Goal: Transaction & Acquisition: Purchase product/service

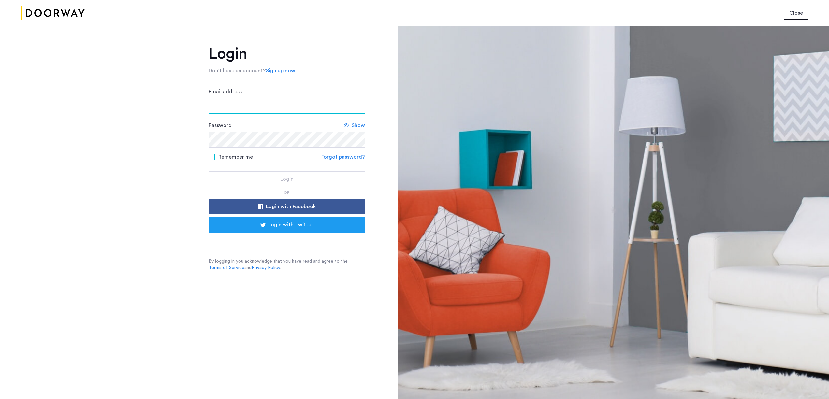
click at [289, 99] on input "Email address" at bounding box center [287, 106] width 156 height 16
click at [291, 101] on input "Email address" at bounding box center [287, 106] width 156 height 16
click at [280, 120] on form "Email address Password Show Remember me Forgot password? Login" at bounding box center [287, 137] width 156 height 99
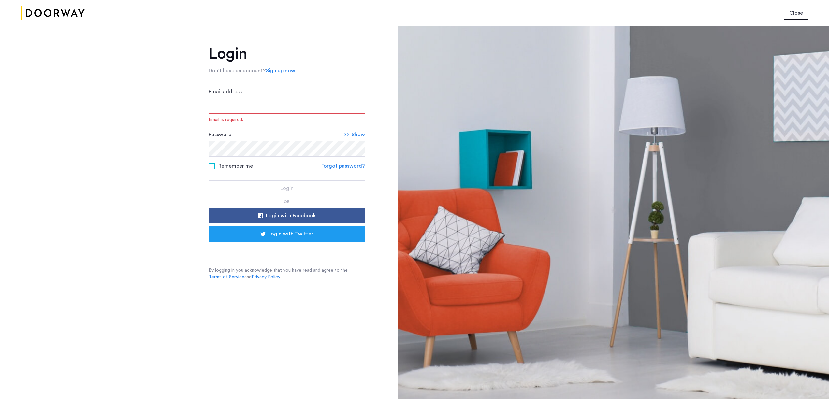
click at [299, 105] on input "Email address" at bounding box center [287, 106] width 156 height 16
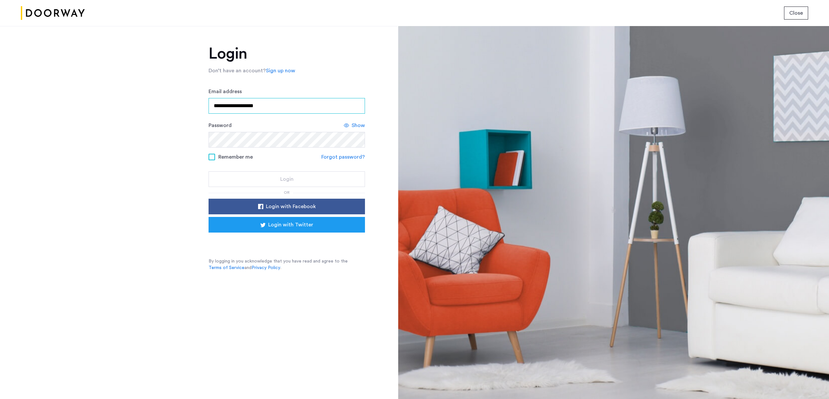
type input "**********"
click at [209, 171] on button "Login" at bounding box center [287, 179] width 156 height 16
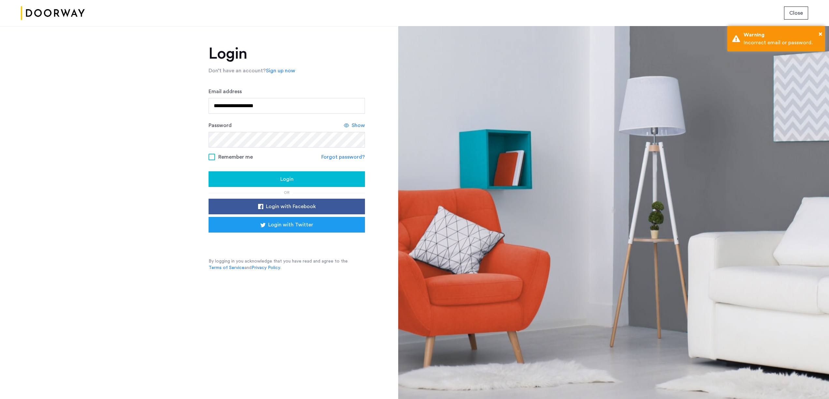
click at [231, 150] on form "**********" at bounding box center [287, 137] width 156 height 99
click at [228, 157] on span "Remember me" at bounding box center [235, 157] width 35 height 8
click at [276, 177] on div "Login" at bounding box center [287, 179] width 146 height 8
click at [281, 177] on span "Login" at bounding box center [286, 179] width 13 height 8
click at [209, 171] on button "Login" at bounding box center [287, 179] width 156 height 16
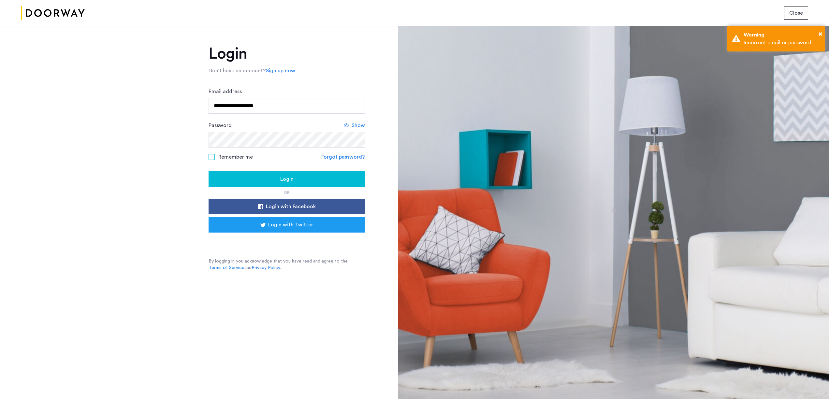
click at [346, 126] on icon at bounding box center [346, 125] width 5 height 5
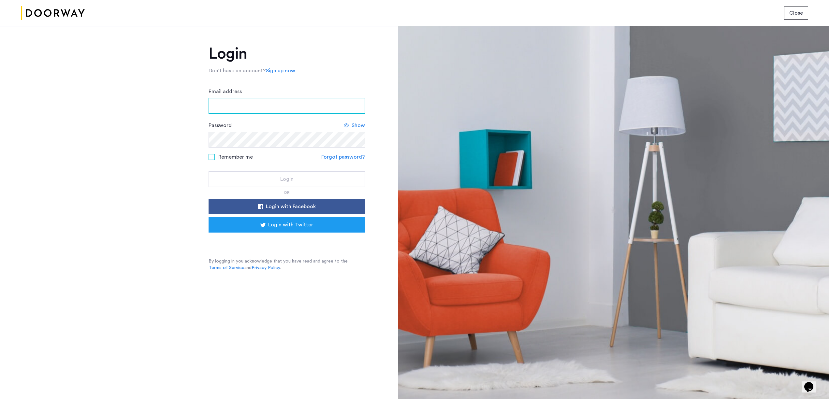
click at [241, 101] on input "Email address" at bounding box center [287, 106] width 156 height 16
type input "**********"
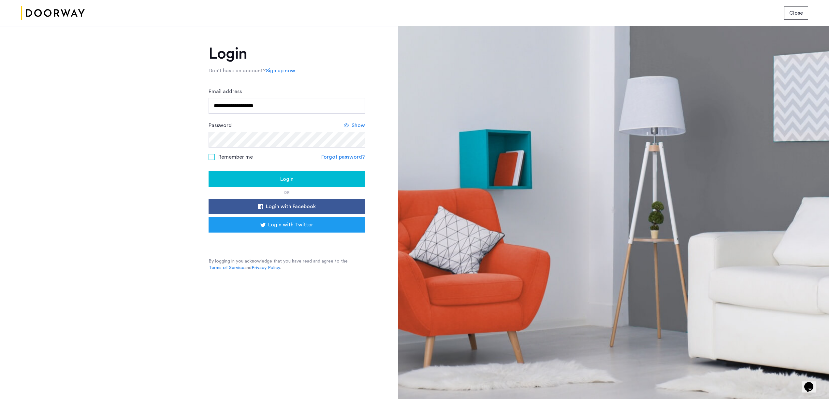
click at [355, 125] on span "Show" at bounding box center [358, 126] width 13 height 8
click at [241, 178] on div "Login" at bounding box center [287, 179] width 146 height 8
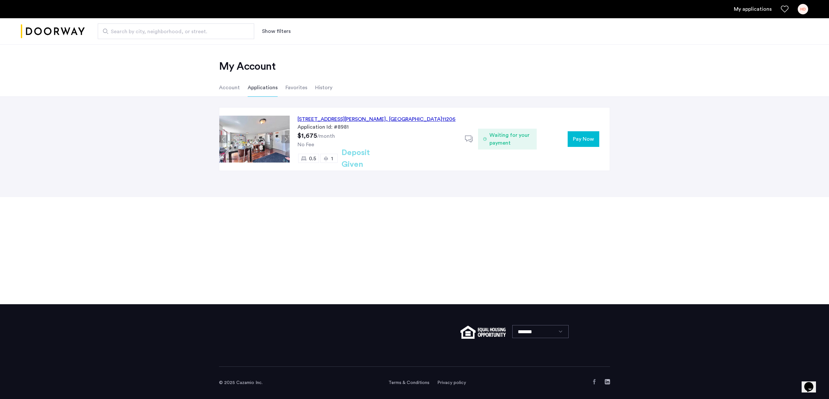
click at [391, 122] on span ", [GEOGRAPHIC_DATA]" at bounding box center [414, 119] width 56 height 5
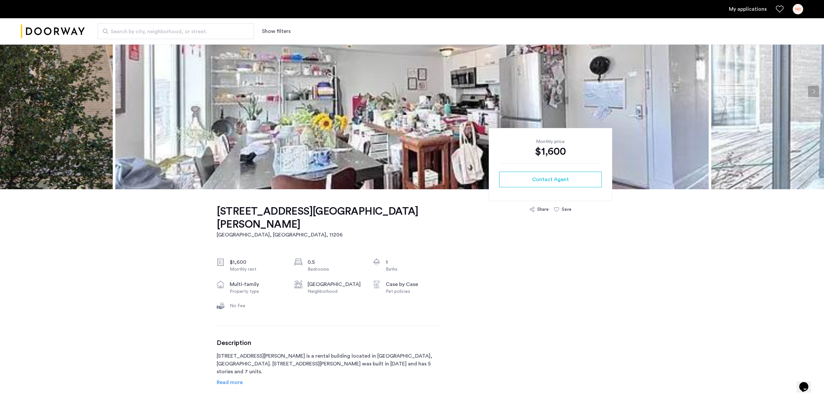
scroll to position [57, 0]
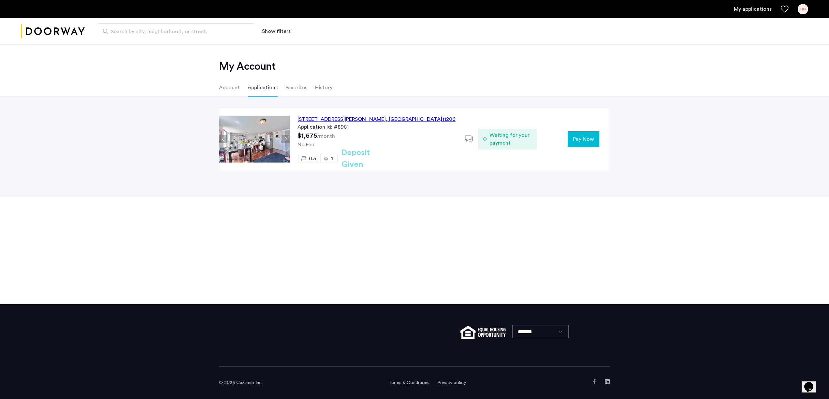
click at [376, 119] on div "16 Meserole Street, Unit PHFT, Brooklyn , NY 11206" at bounding box center [377, 119] width 158 height 8
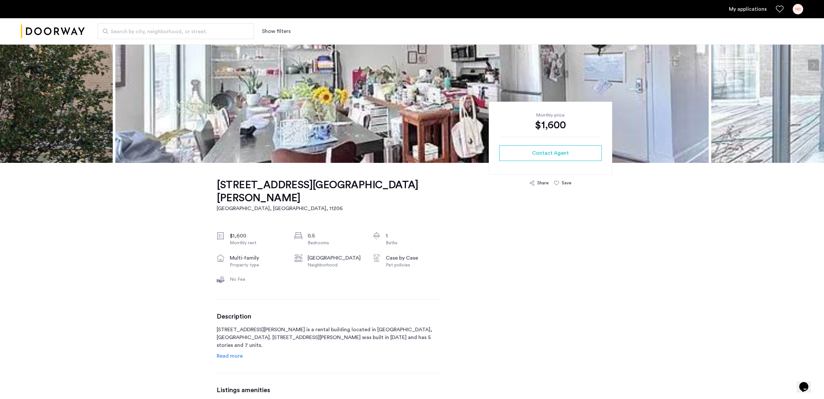
scroll to position [191, 0]
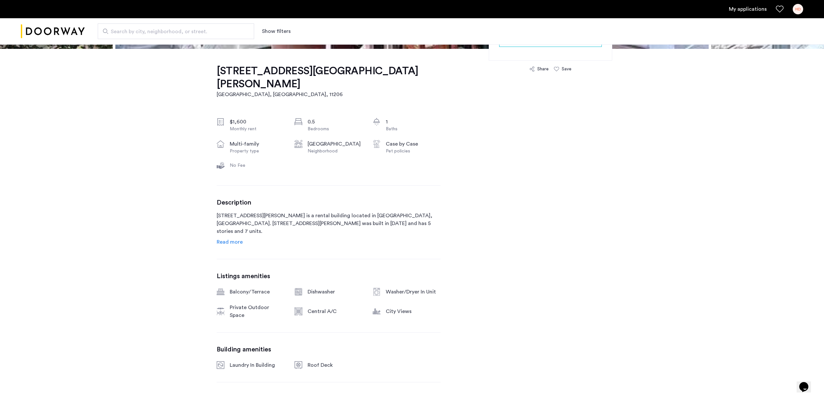
click at [241, 240] on span "Read more" at bounding box center [230, 242] width 26 height 5
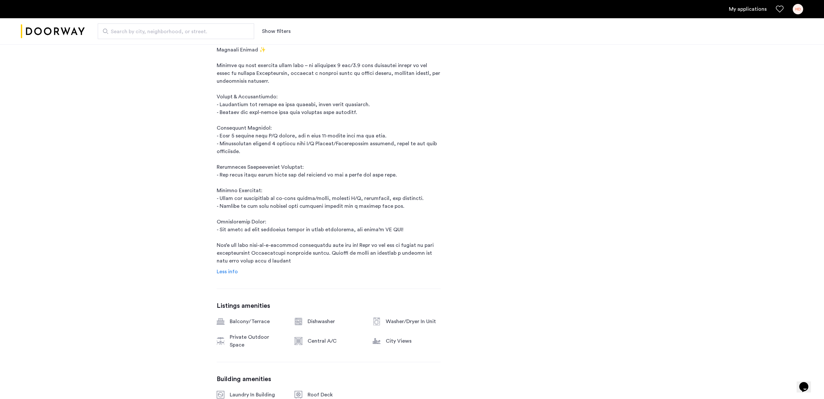
scroll to position [0, 0]
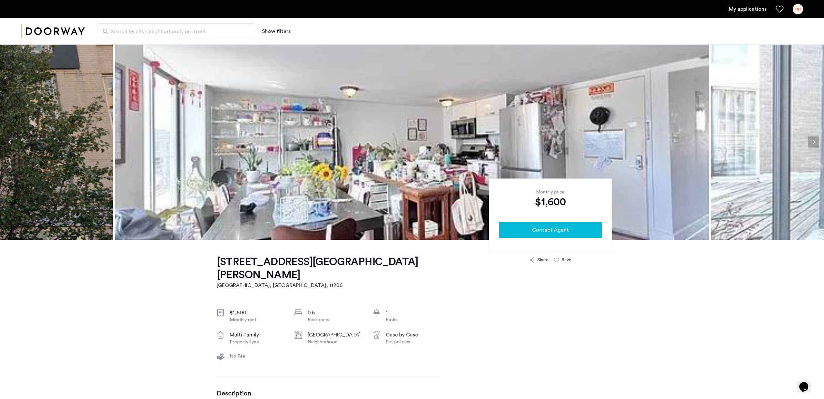
click at [516, 226] on button "Contact Agent" at bounding box center [550, 230] width 103 height 16
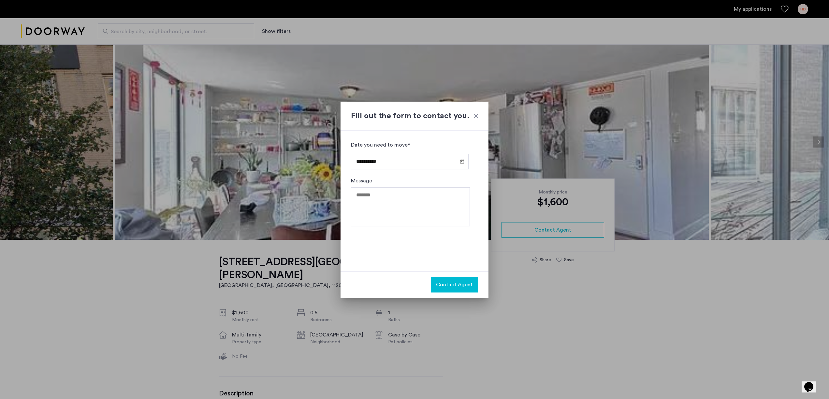
click at [475, 118] on div at bounding box center [476, 116] width 7 height 7
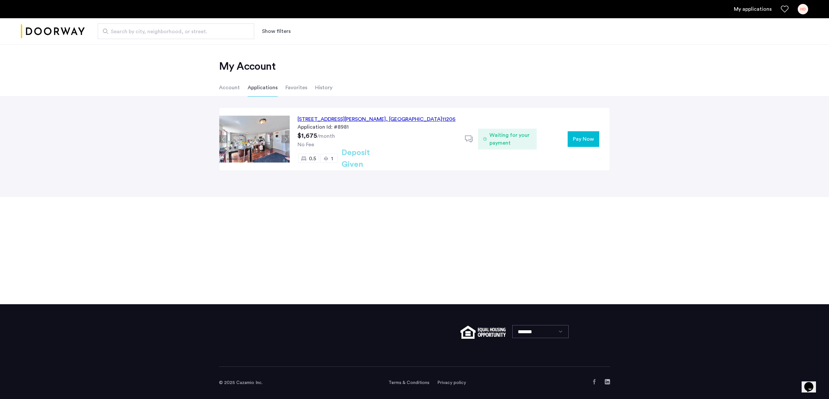
click at [587, 138] on span "Pay Now" at bounding box center [583, 139] width 21 height 8
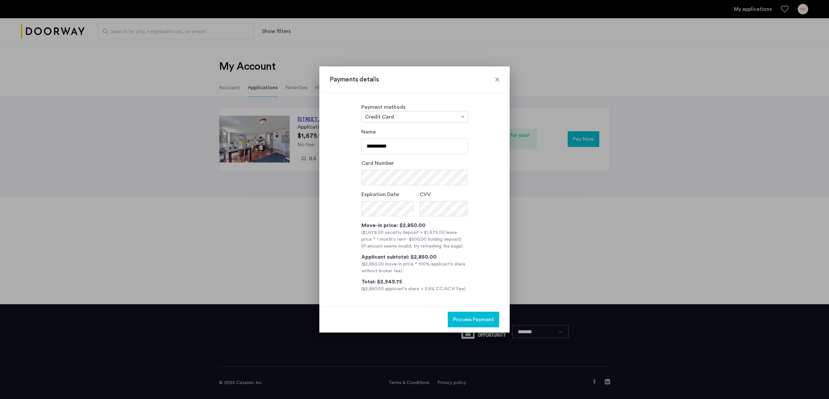
click at [499, 80] on div at bounding box center [497, 79] width 7 height 7
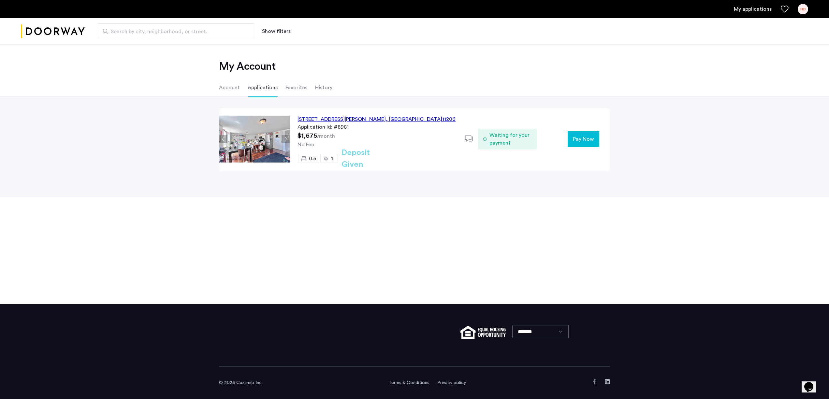
click at [383, 120] on div "[STREET_ADDRESS][PERSON_NAME]" at bounding box center [377, 119] width 158 height 8
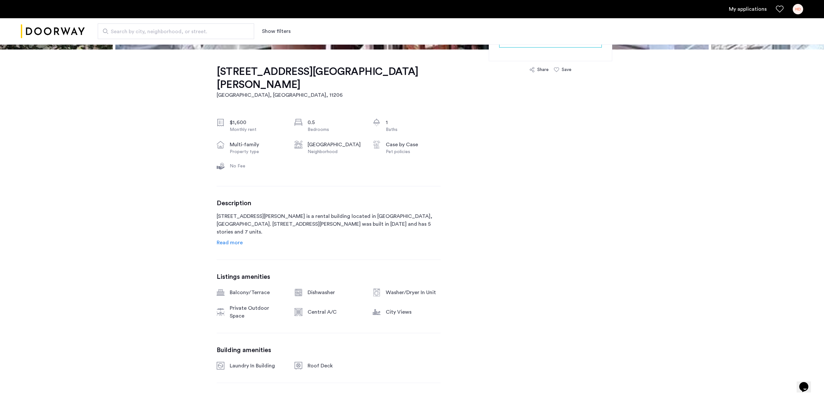
scroll to position [202, 0]
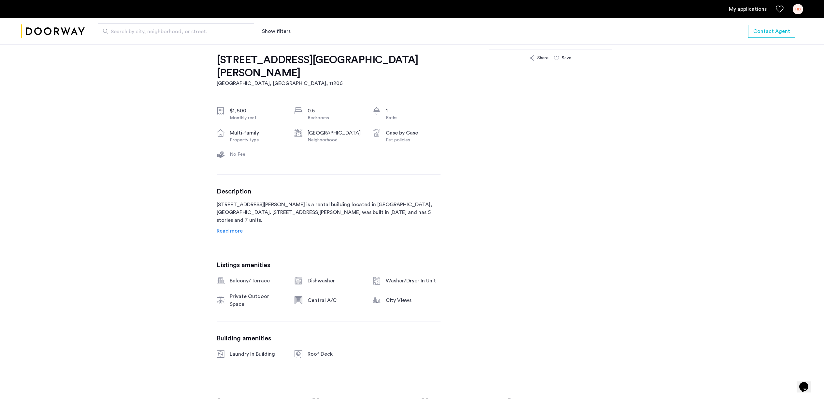
click at [241, 228] on span "Read more" at bounding box center [230, 230] width 26 height 5
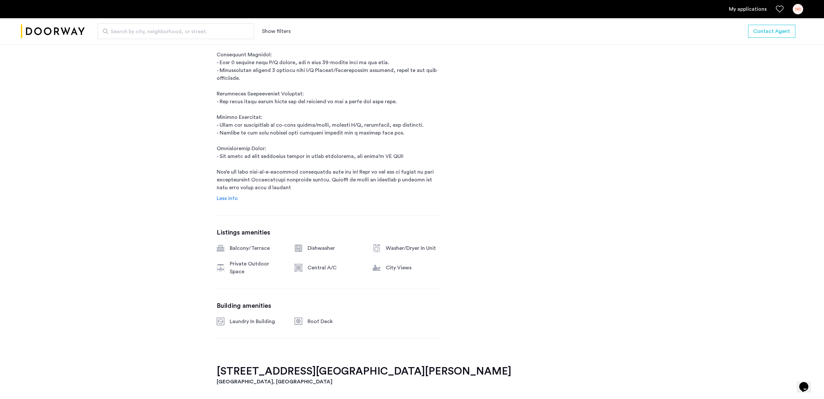
scroll to position [890, 0]
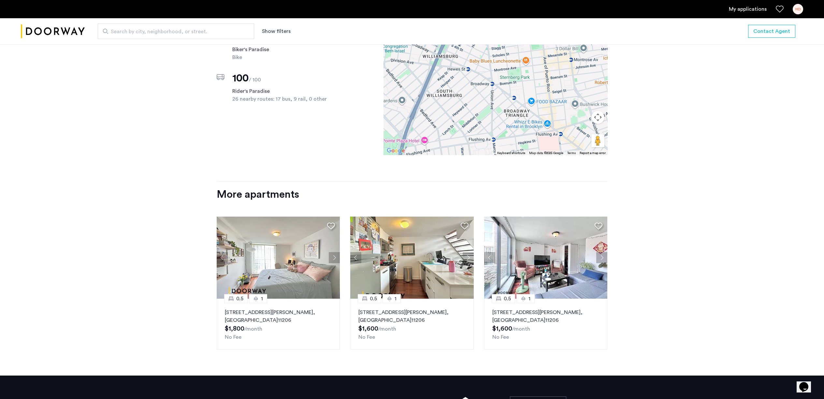
click at [569, 309] on p "16 Meserole Street, Unit PHFB, Brooklyn , NY 11206" at bounding box center [545, 317] width 107 height 16
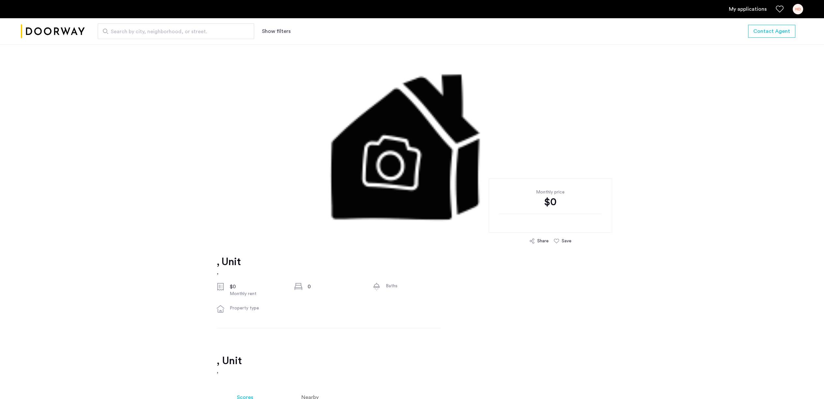
scroll to position [589, 0]
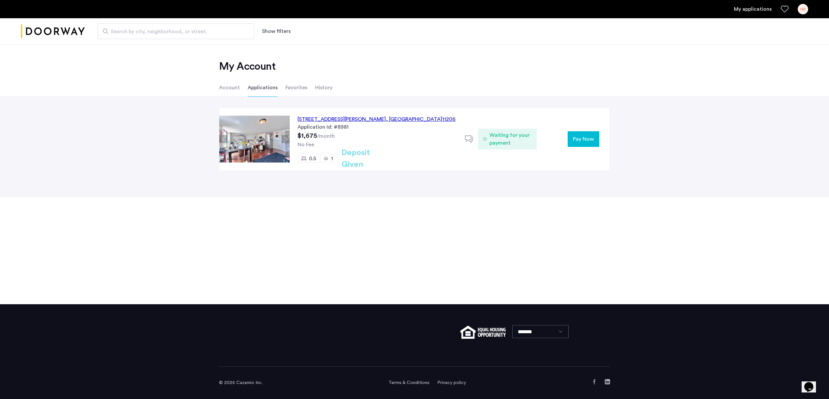
click at [489, 140] on span "Waiting for your payment" at bounding box center [510, 139] width 42 height 16
click at [581, 138] on span "Pay Now" at bounding box center [583, 139] width 21 height 8
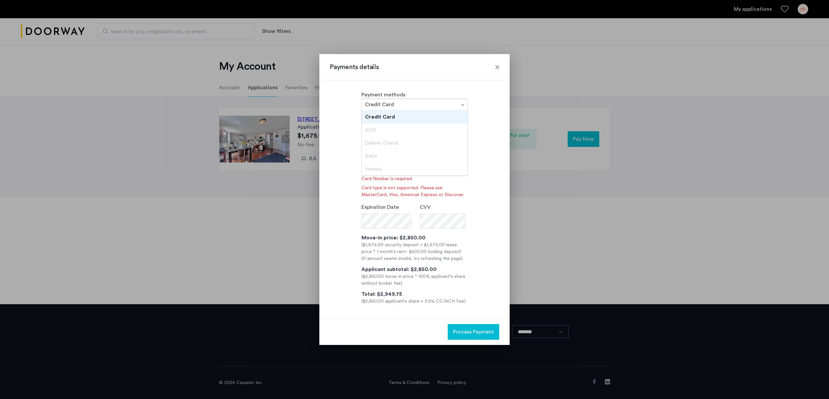
click at [371, 110] on ng-select "× Credit Card Credit Card ACH Deliver Check Zelle Venmo" at bounding box center [414, 105] width 107 height 12
click at [384, 161] on div "Zelle" at bounding box center [415, 156] width 106 height 13
click at [385, 167] on div "Venmo" at bounding box center [415, 169] width 106 height 13
click at [367, 145] on span "Deliver Check" at bounding box center [381, 142] width 33 height 5
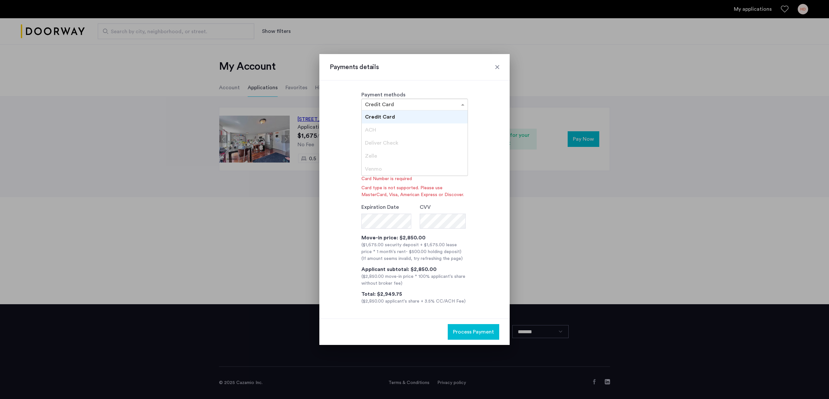
click at [343, 117] on div "**********" at bounding box center [414, 210] width 169 height 189
click at [370, 106] on input "text" at bounding box center [408, 105] width 86 height 5
click at [380, 130] on div "ACH" at bounding box center [415, 130] width 106 height 13
click at [366, 93] on label "Payment methods" at bounding box center [383, 94] width 44 height 5
click at [384, 110] on ng-select "× Credit Card" at bounding box center [414, 105] width 107 height 12
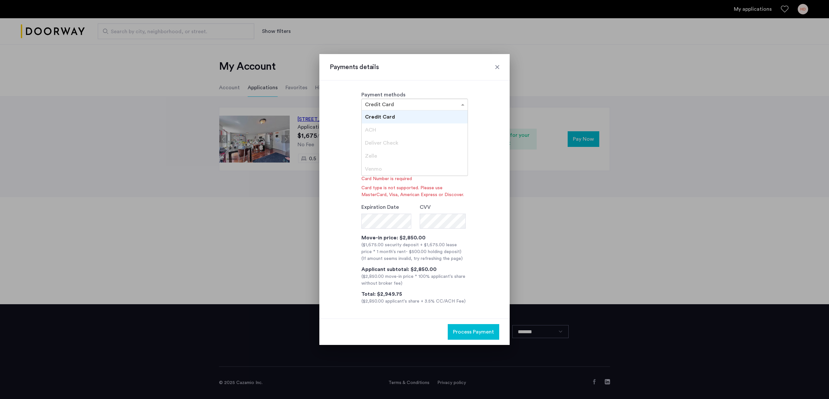
click at [377, 100] on div "× Credit Card" at bounding box center [414, 105] width 107 height 12
click at [375, 128] on span "ACH" at bounding box center [370, 129] width 11 height 5
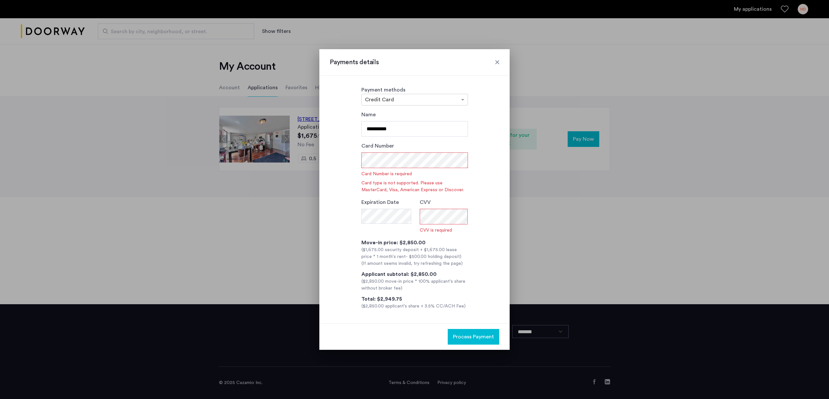
click at [365, 153] on div "Card Number Card Number is required Card type is not supported. Please use Mast…" at bounding box center [414, 167] width 107 height 51
click at [375, 133] on input "**********" at bounding box center [414, 129] width 107 height 16
click at [395, 100] on input "text" at bounding box center [408, 100] width 86 height 5
click at [401, 128] on div "ACH" at bounding box center [415, 125] width 106 height 13
click at [393, 112] on div "Credit Card" at bounding box center [415, 112] width 106 height 13
